Goal: Obtain resource: Download file/media

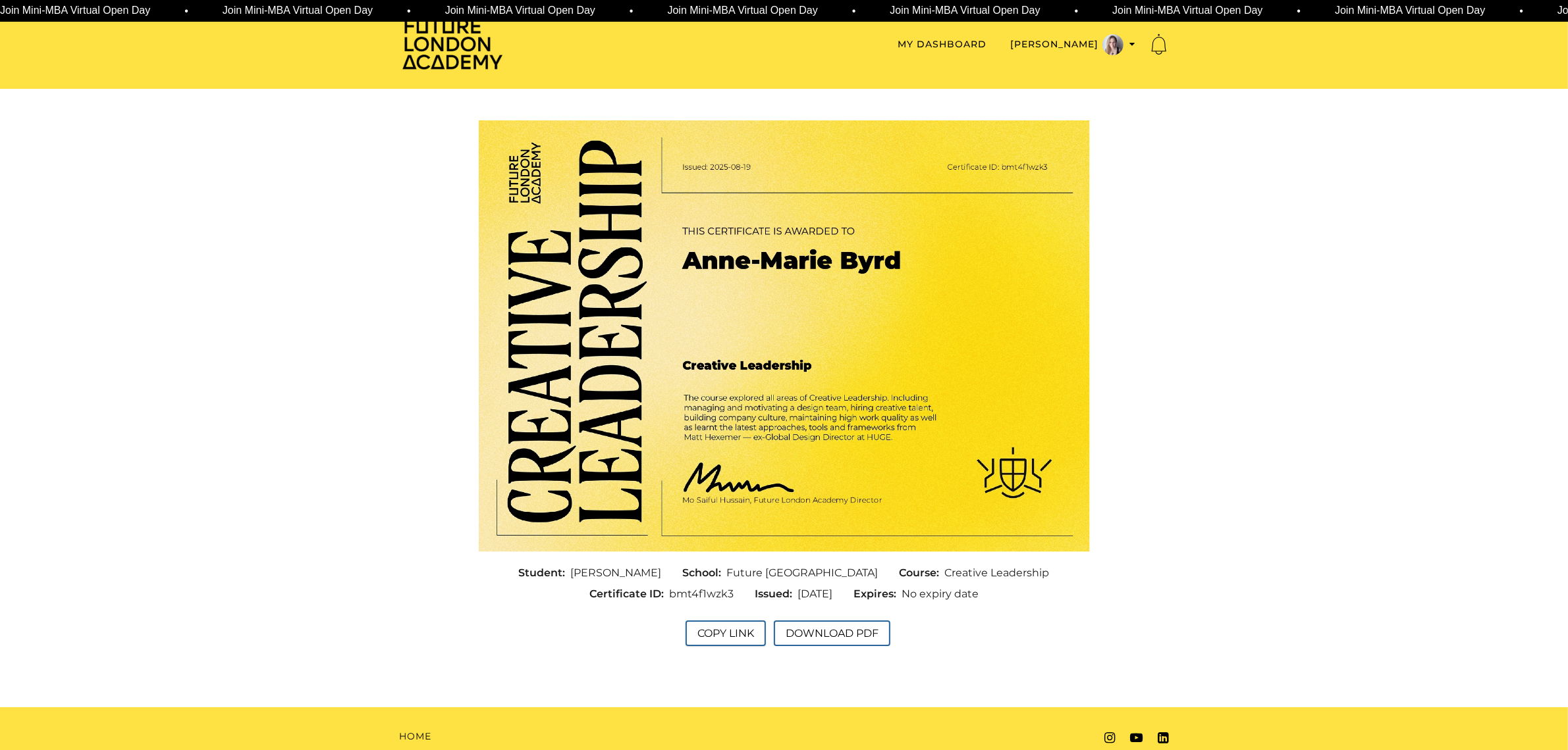
drag, startPoint x: 736, startPoint y: 632, endPoint x: 753, endPoint y: 640, distance: 18.8
click at [738, 632] on button "Copy Link" at bounding box center [726, 633] width 81 height 26
click at [862, 636] on button "Download PDF" at bounding box center [825, 633] width 117 height 26
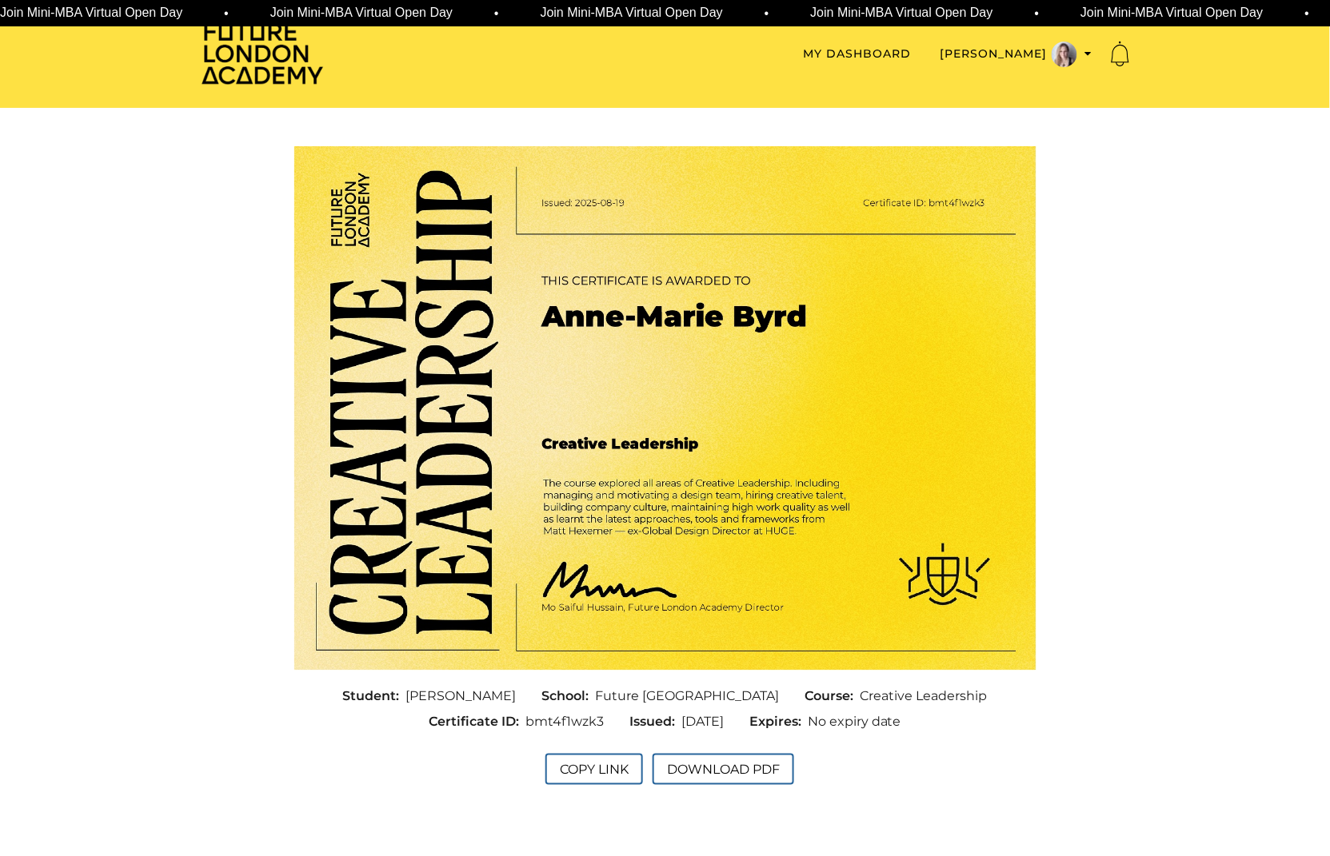
drag, startPoint x: 594, startPoint y: 725, endPoint x: 508, endPoint y: 718, distance: 85.8
click at [508, 718] on div "Certificate ID: bmt4f1wzk3" at bounding box center [516, 722] width 201 height 26
copy div "bmt4f1wzk3"
click at [942, 757] on div "Copy Link Download PDF" at bounding box center [665, 772] width 768 height 74
click at [584, 772] on button "Copy Link" at bounding box center [594, 769] width 98 height 31
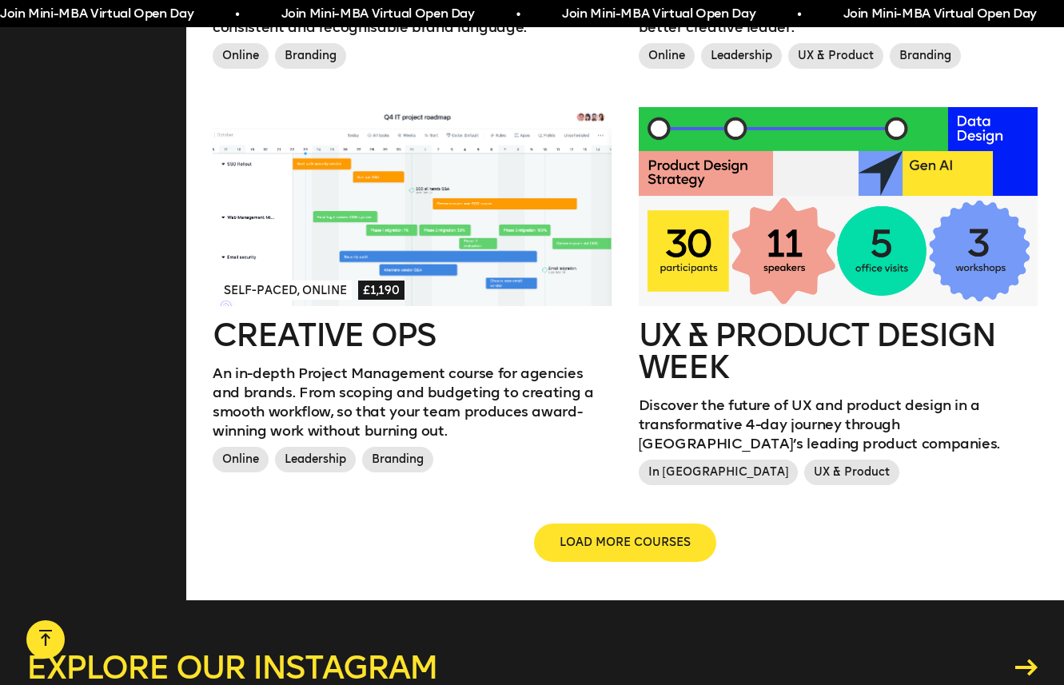
scroll to position [1759, 0]
